Goal: Task Accomplishment & Management: Manage account settings

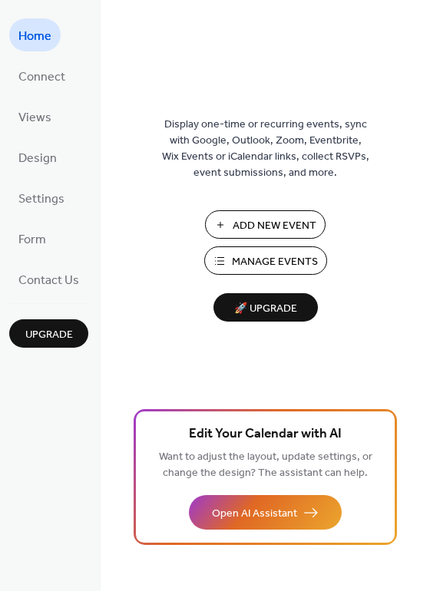
click at [278, 259] on span "Manage Events" at bounding box center [275, 262] width 86 height 16
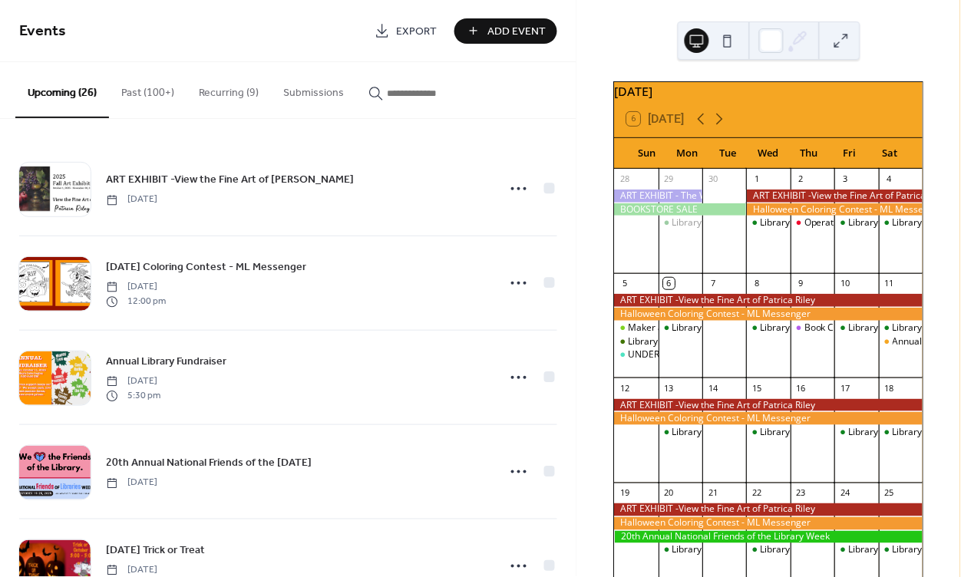
click at [154, 93] on button "Past (100+)" at bounding box center [148, 89] width 78 height 55
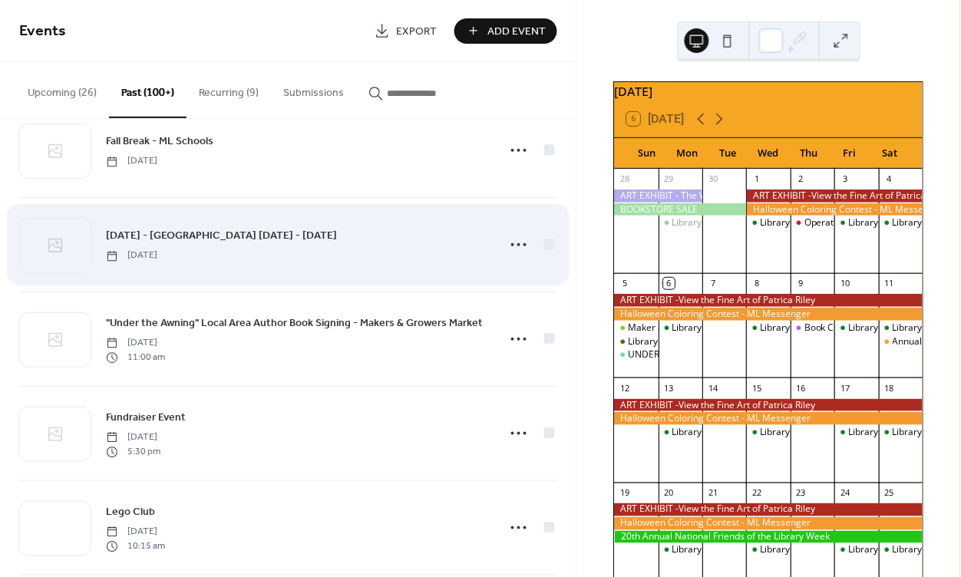
scroll to position [7506, 0]
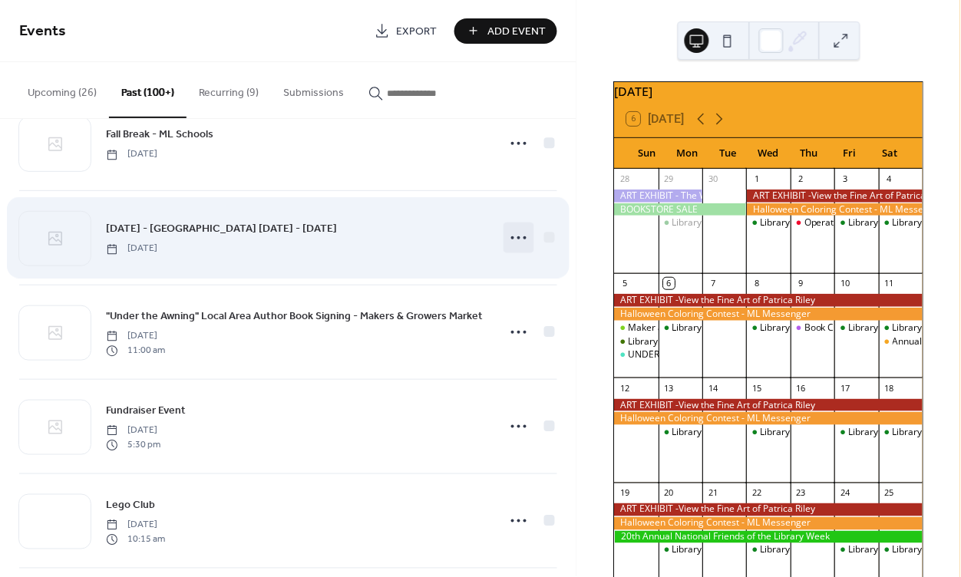
click at [516, 246] on icon at bounding box center [519, 238] width 25 height 25
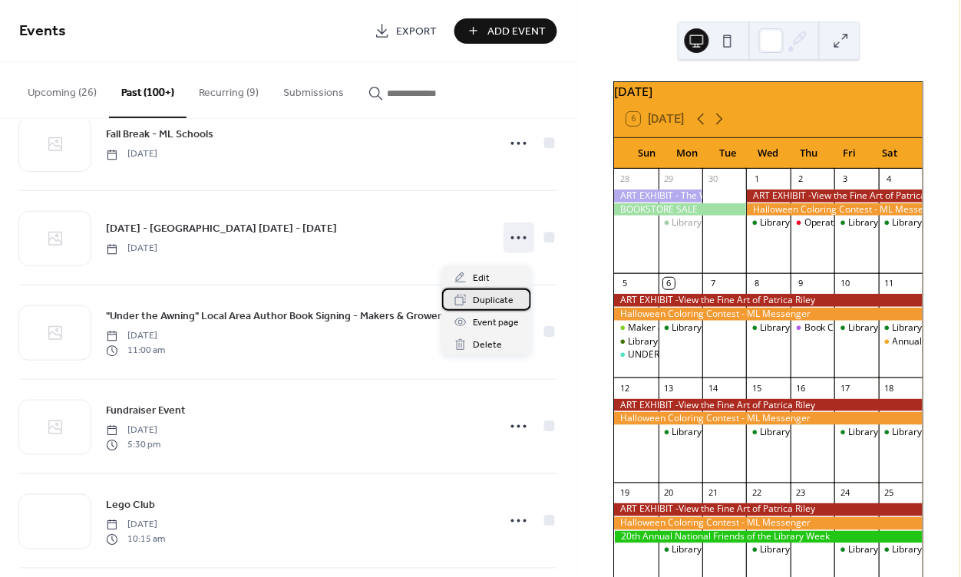
click at [504, 296] on span "Duplicate" at bounding box center [493, 301] width 41 height 16
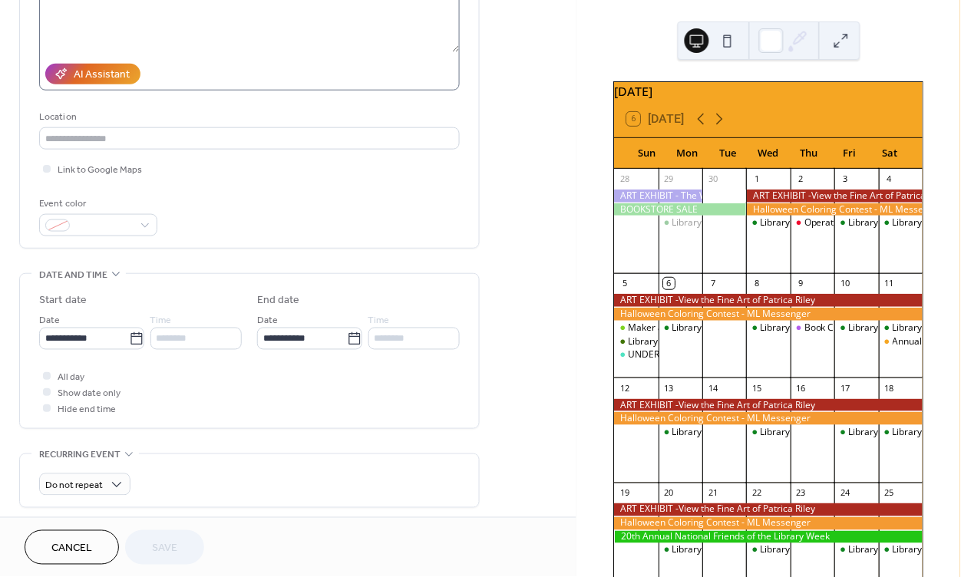
scroll to position [232, 0]
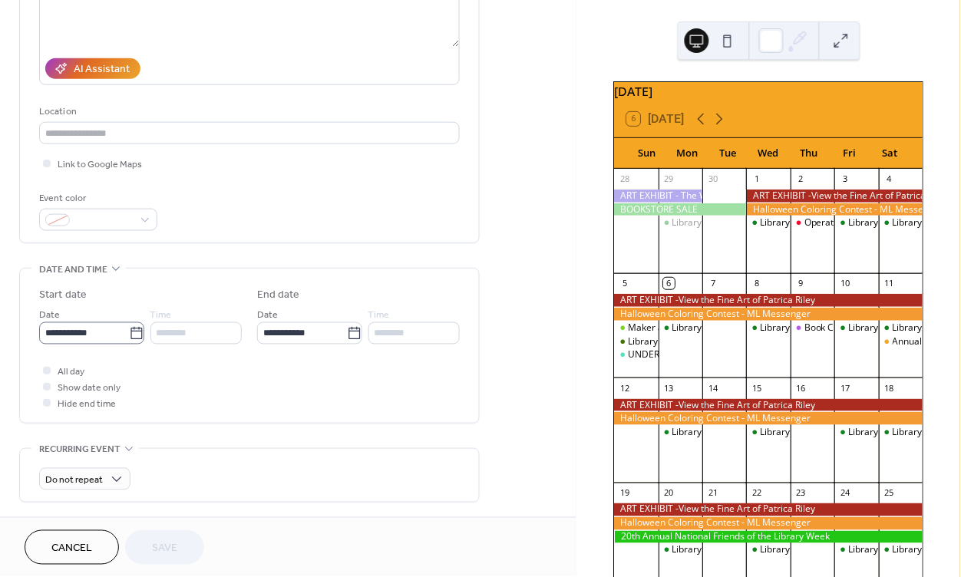
click at [131, 330] on icon at bounding box center [137, 333] width 12 height 12
click at [129, 330] on input "**********" at bounding box center [84, 333] width 90 height 22
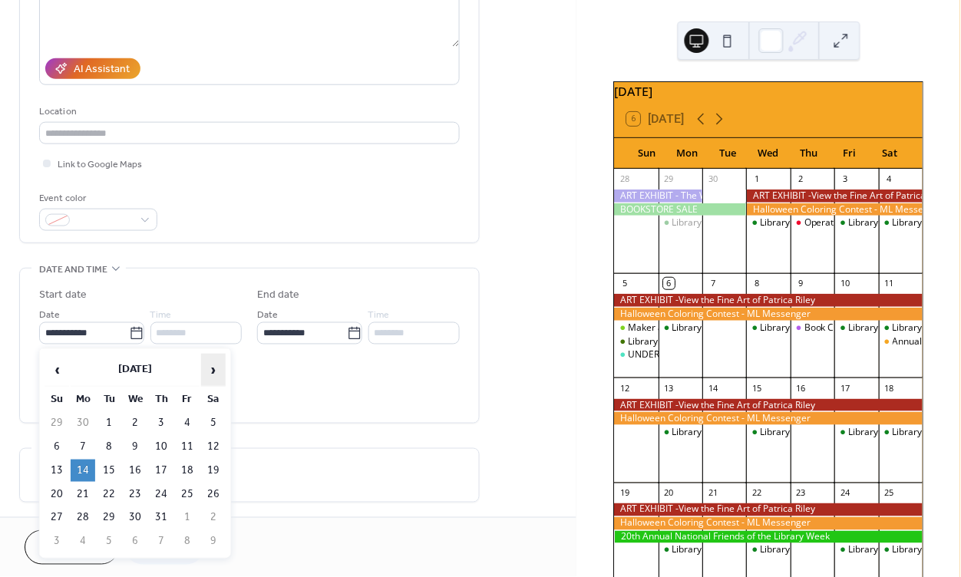
click at [213, 365] on span "›" at bounding box center [213, 370] width 23 height 31
click at [213, 366] on span "›" at bounding box center [213, 370] width 23 height 31
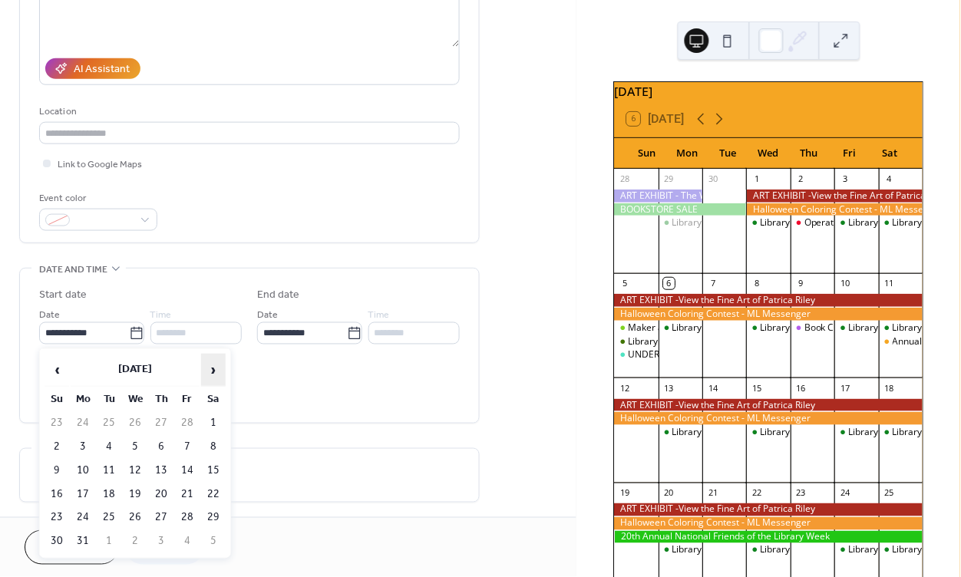
click at [213, 366] on span "›" at bounding box center [213, 370] width 23 height 31
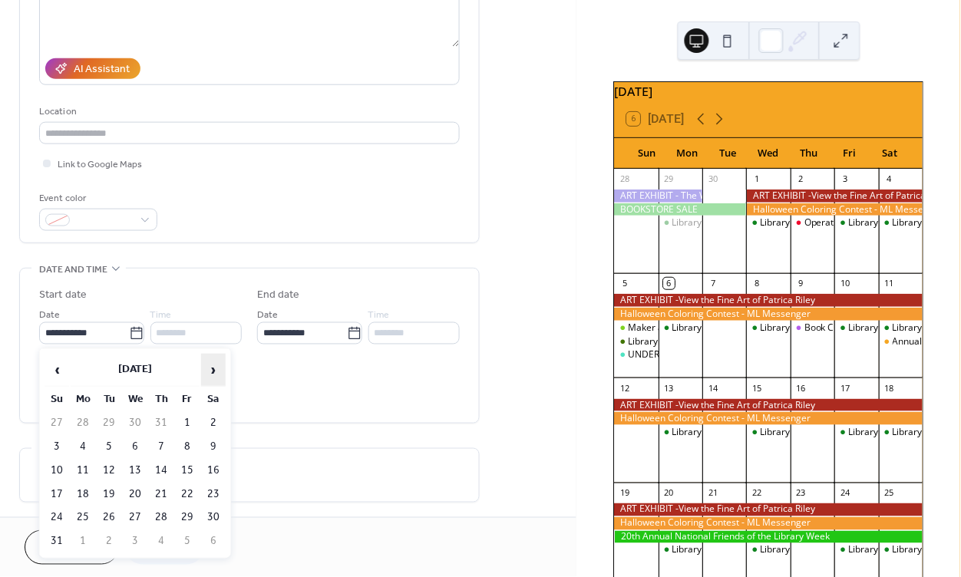
click at [213, 366] on span "›" at bounding box center [213, 370] width 23 height 31
click at [83, 465] on td "13" at bounding box center [83, 471] width 25 height 22
type input "**********"
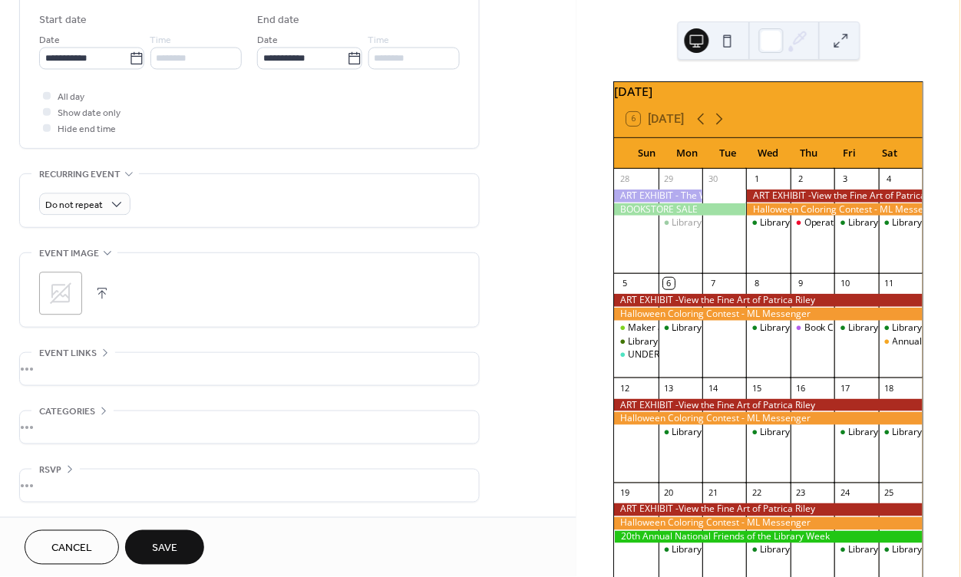
scroll to position [505, 0]
click at [162, 544] on span "Save" at bounding box center [164, 549] width 25 height 16
